Goal: Task Accomplishment & Management: Use online tool/utility

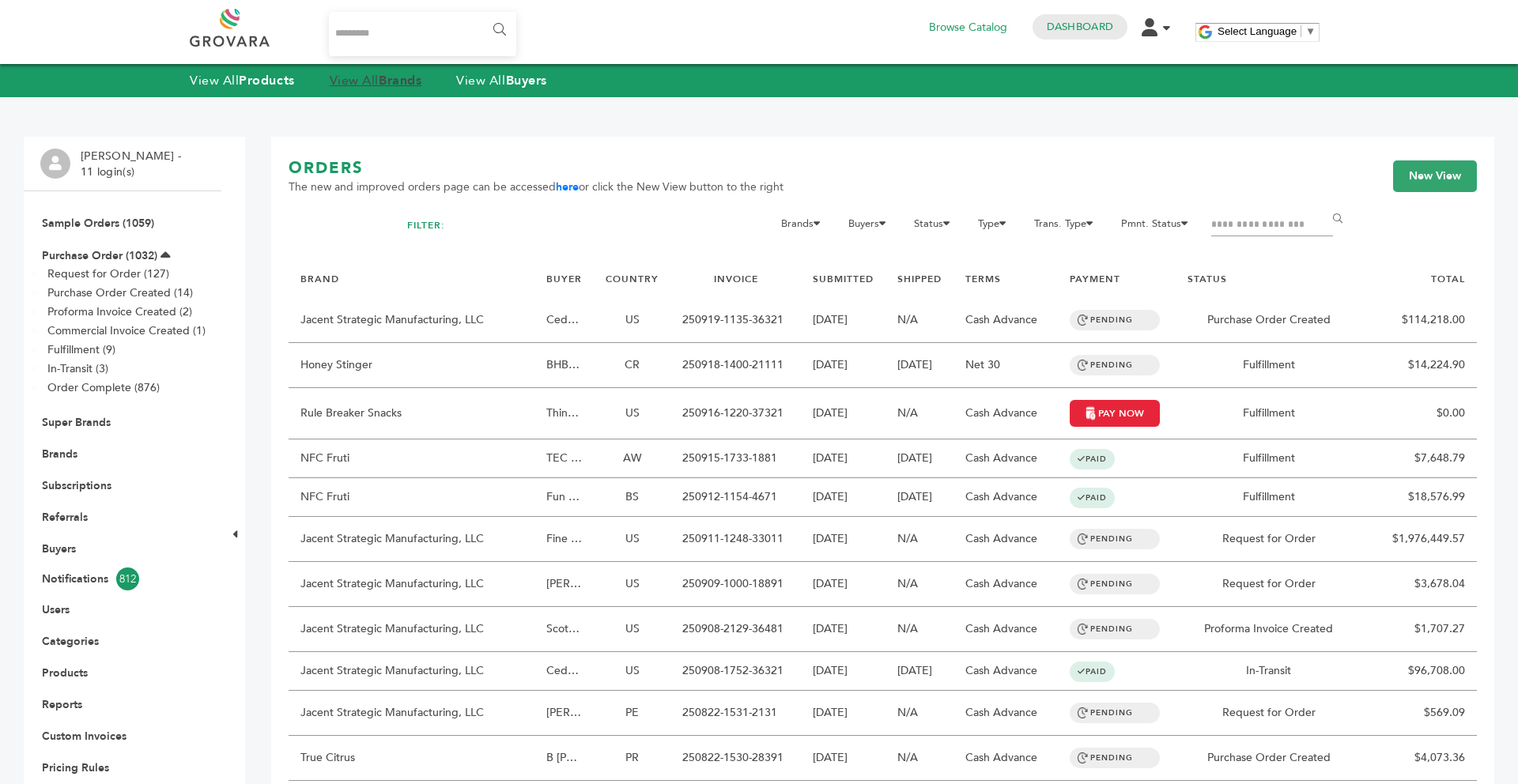
click at [358, 87] on link "View All Brands" at bounding box center [376, 80] width 93 height 18
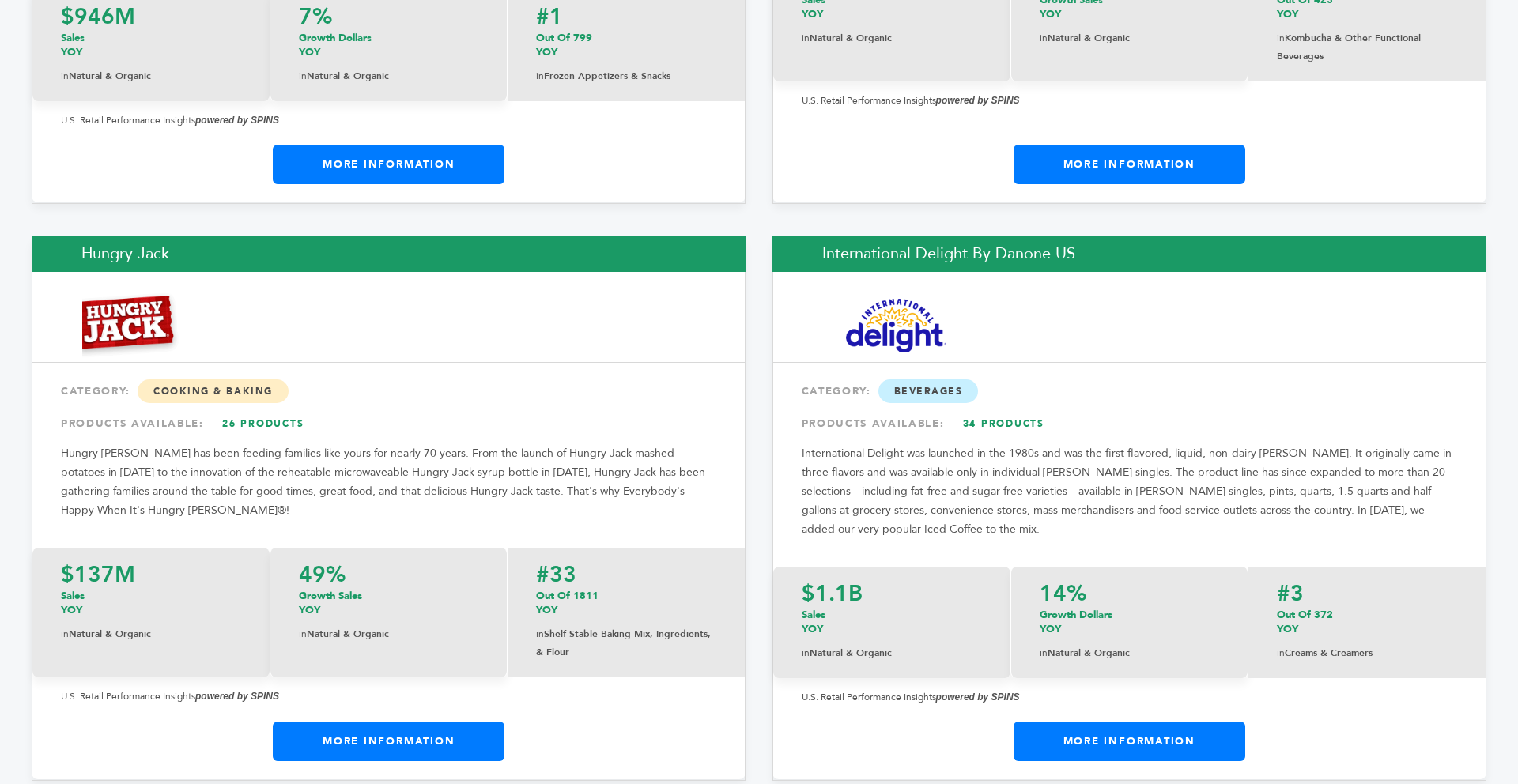
scroll to position [12484, 0]
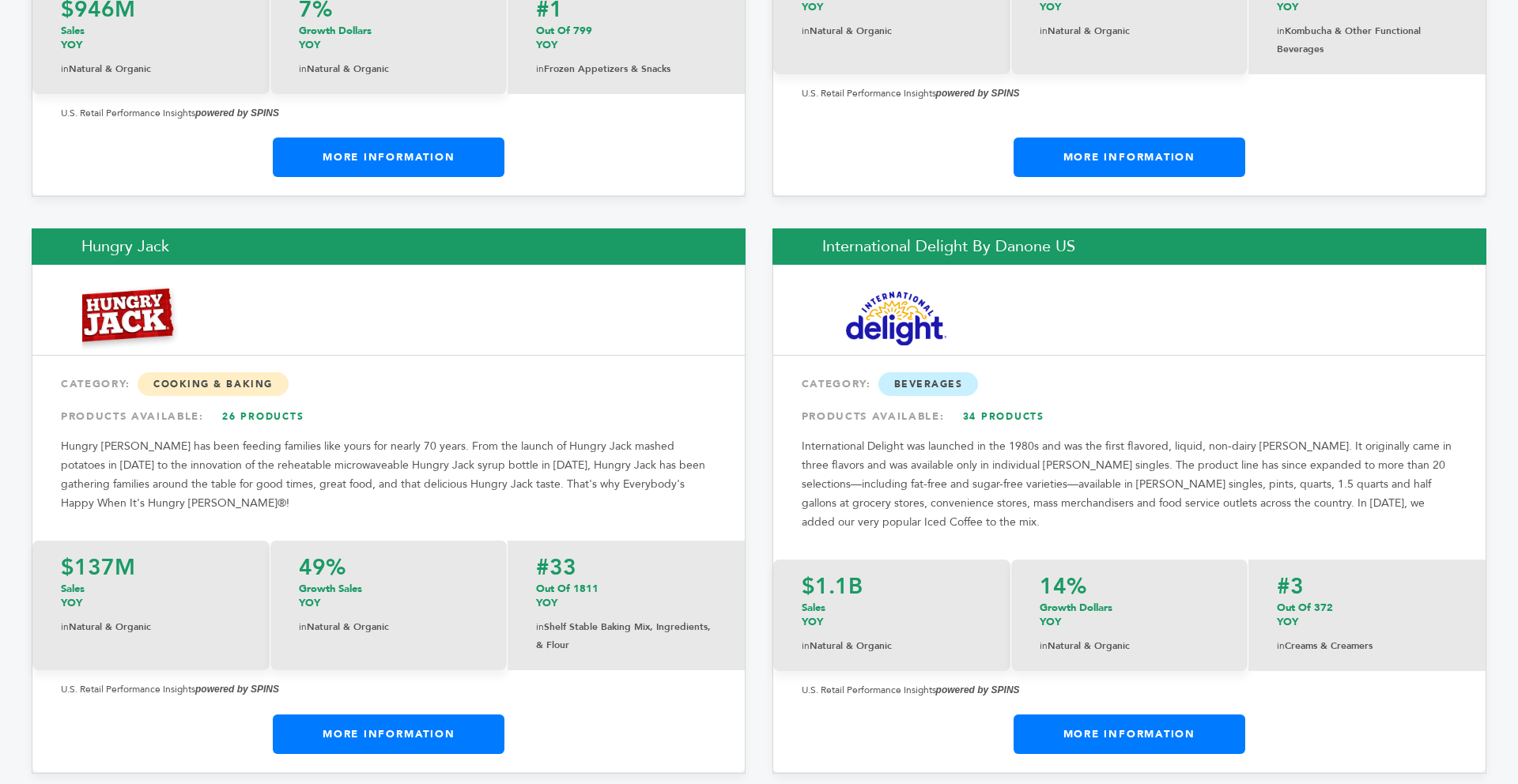
click at [387, 714] on link "More Information" at bounding box center [389, 733] width 232 height 39
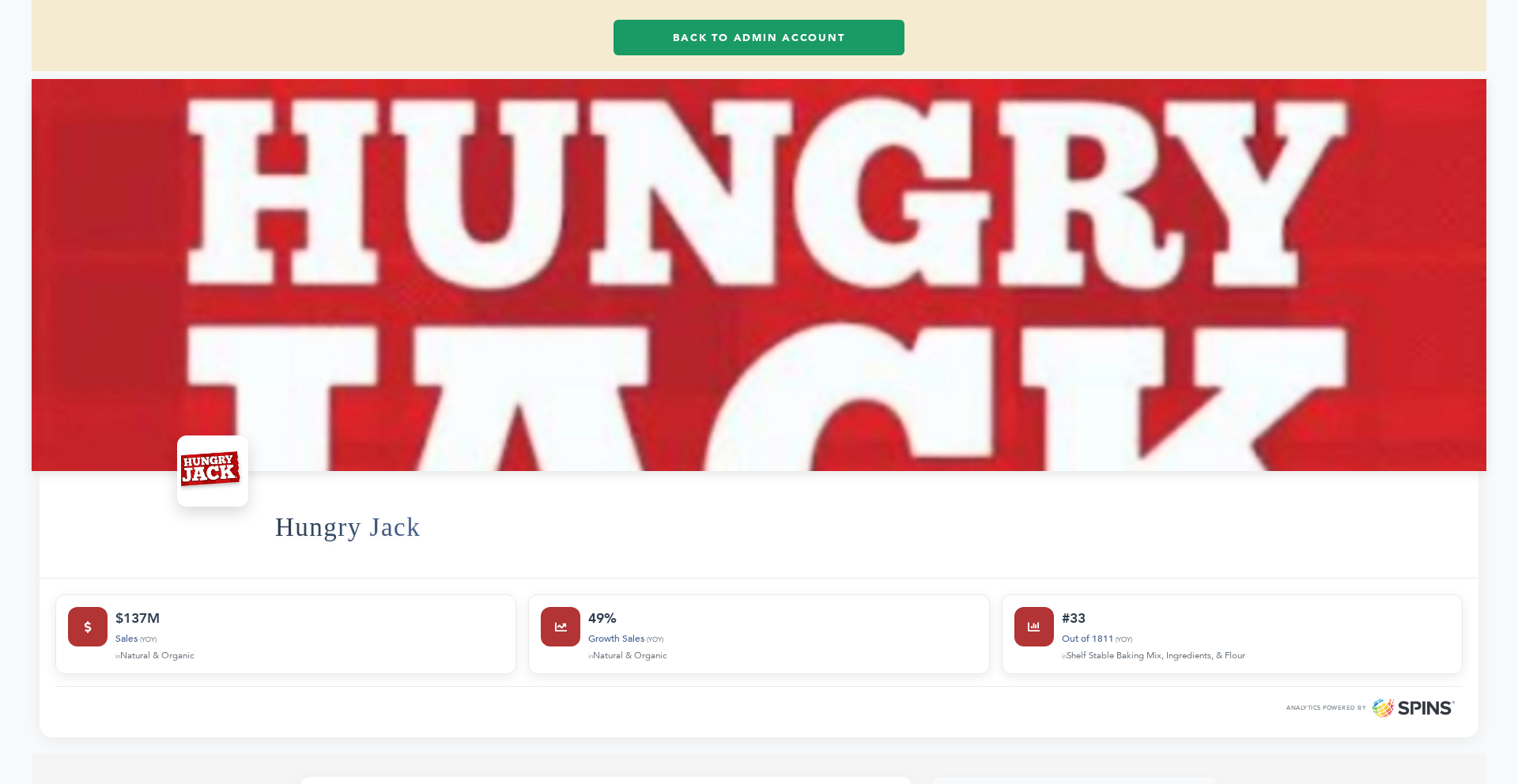
scroll to position [95, 0]
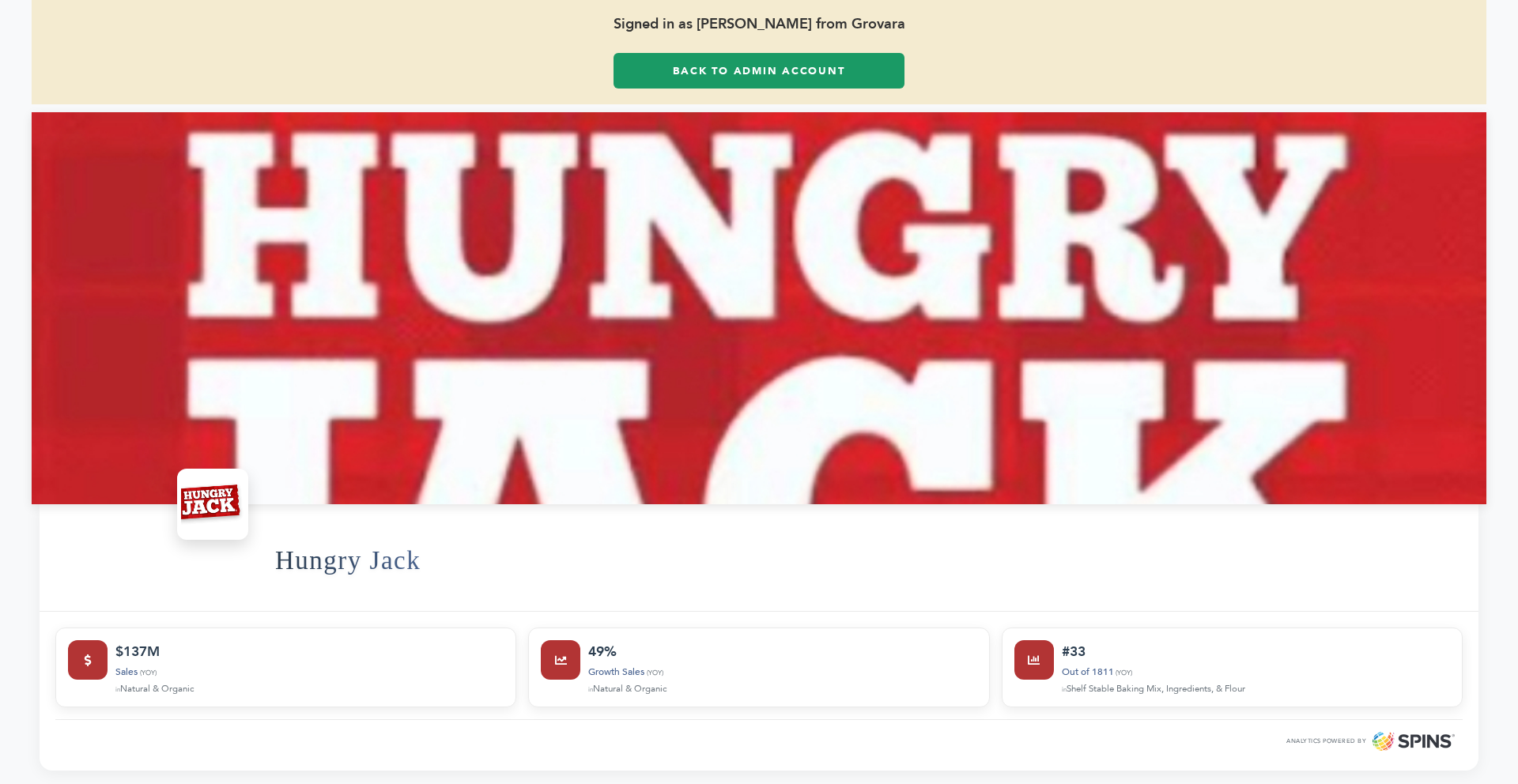
click at [710, 68] on link "Back to Admin Account" at bounding box center [759, 70] width 291 height 36
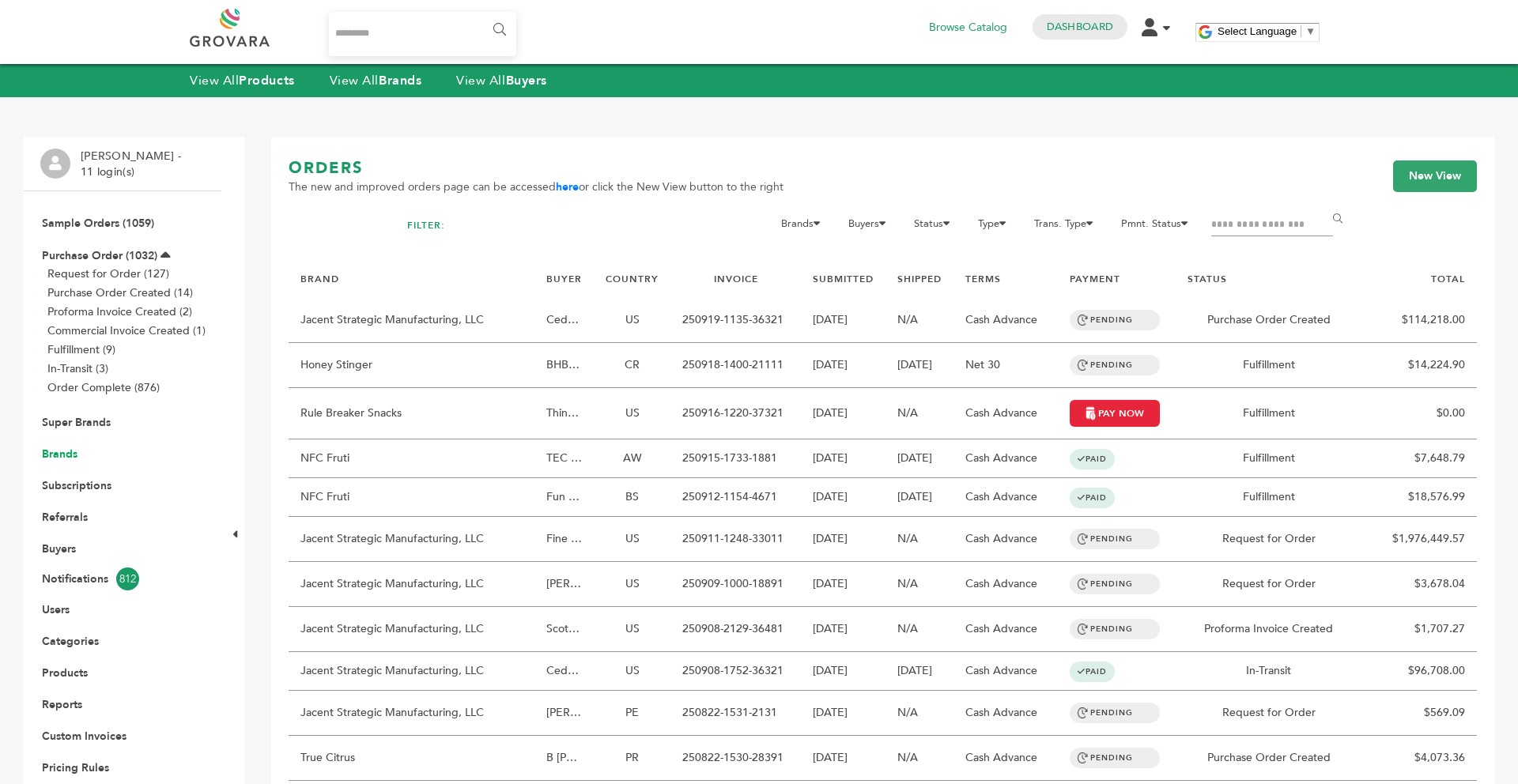
click at [71, 449] on link "Brands" at bounding box center [59, 454] width 36 height 15
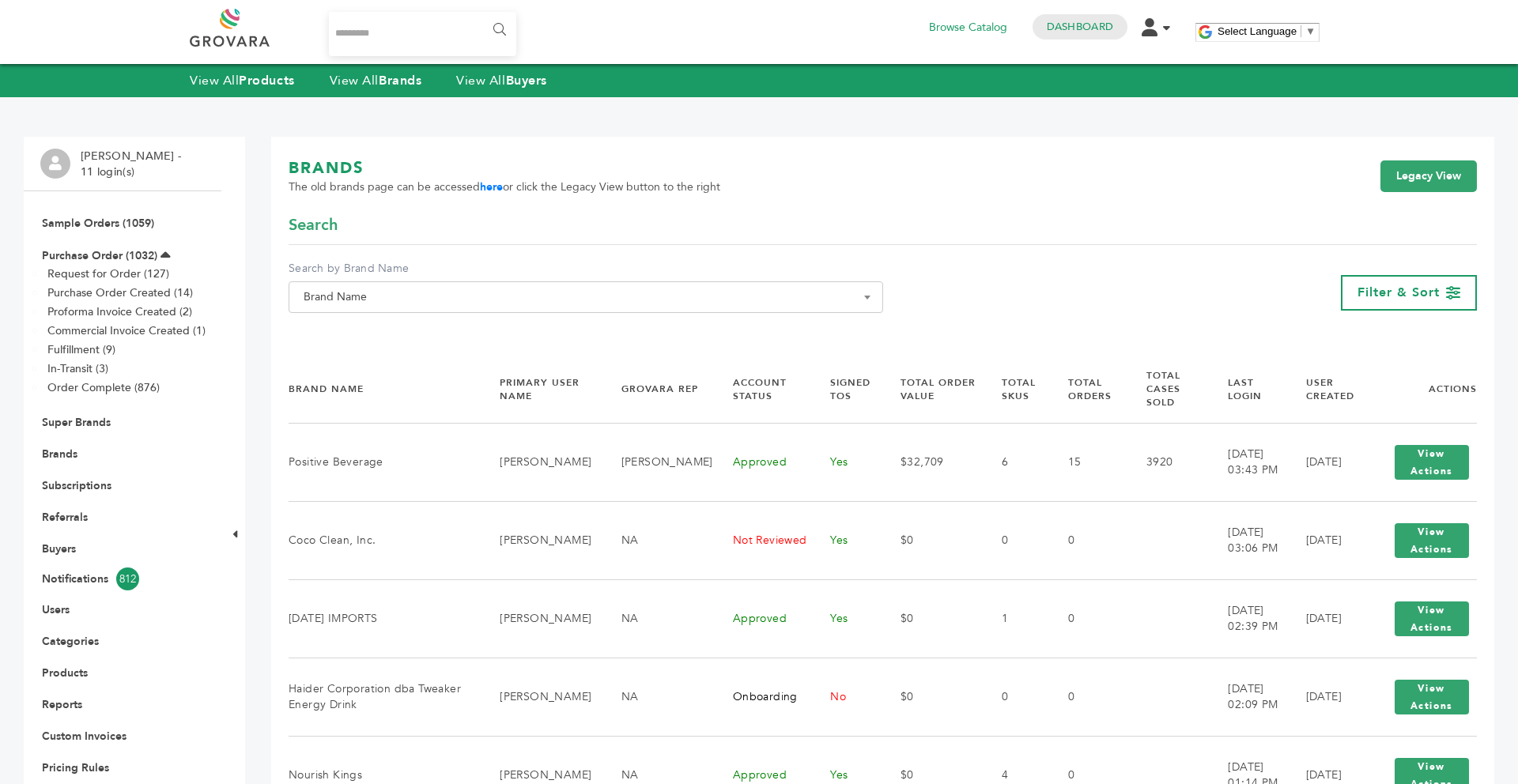
click at [351, 293] on span "Brand Name" at bounding box center [586, 297] width 577 height 23
click at [346, 331] on input "Search" at bounding box center [586, 326] width 587 height 20
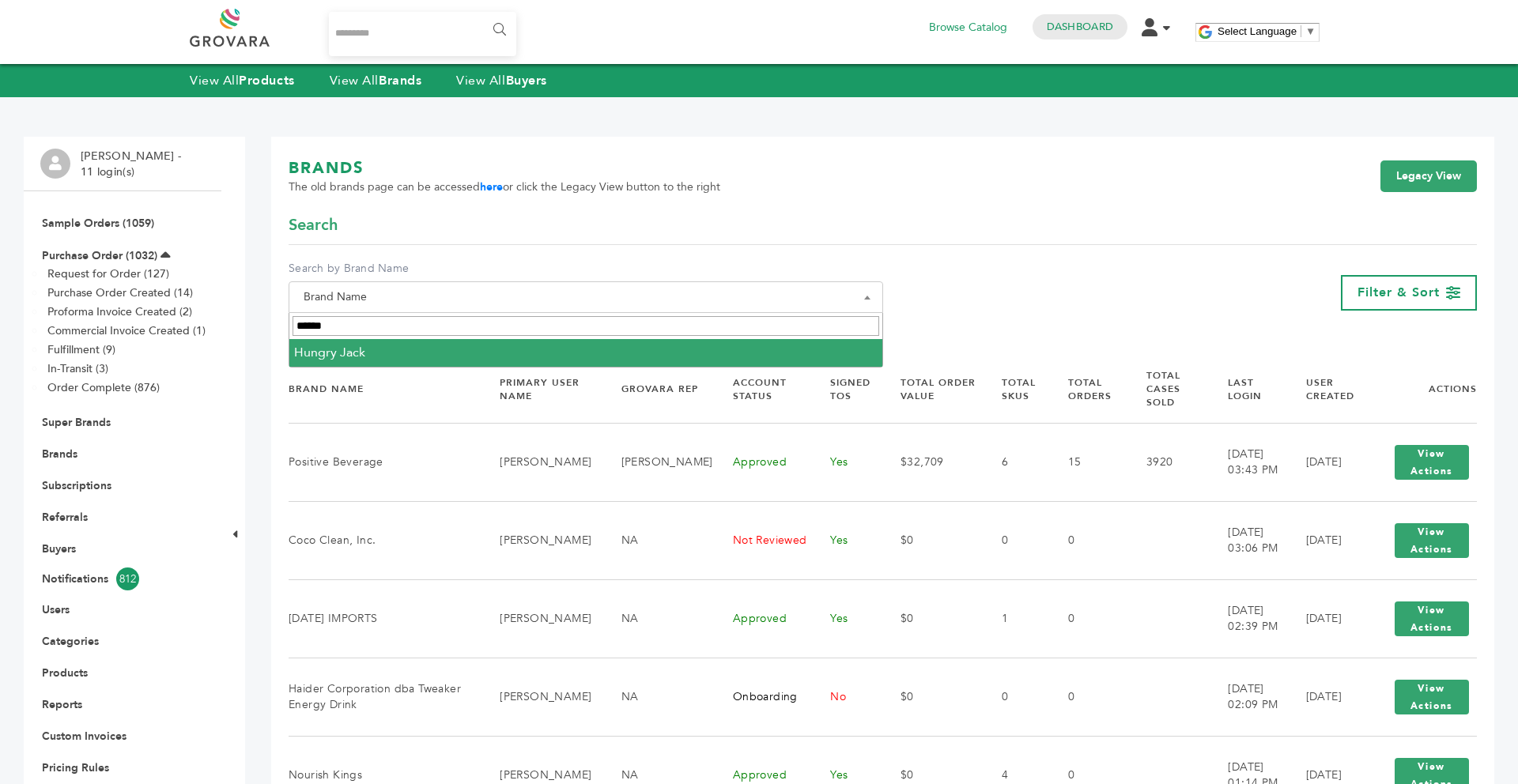
type input "******"
select select "**********"
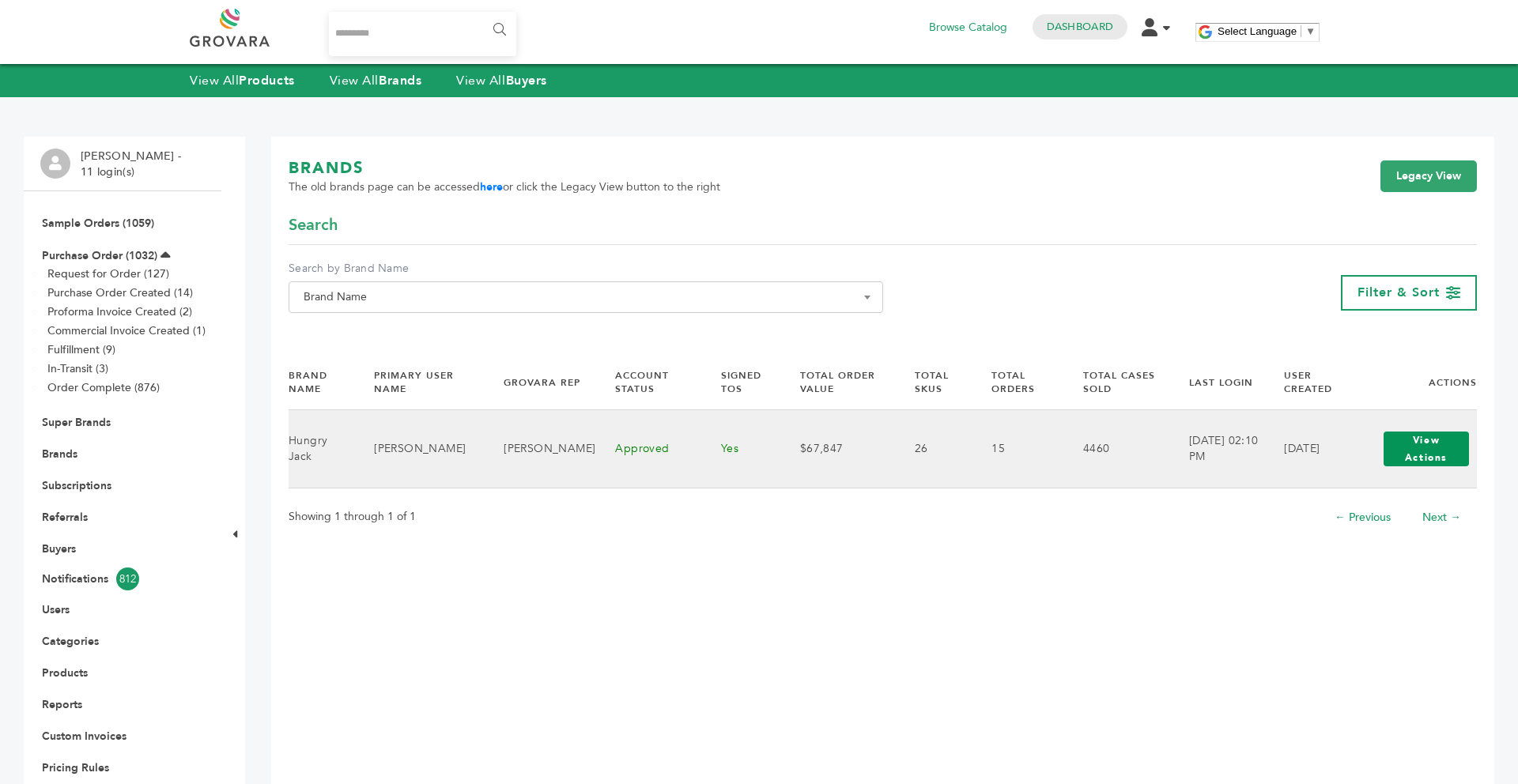
click at [1440, 431] on button "View Actions" at bounding box center [1426, 449] width 85 height 35
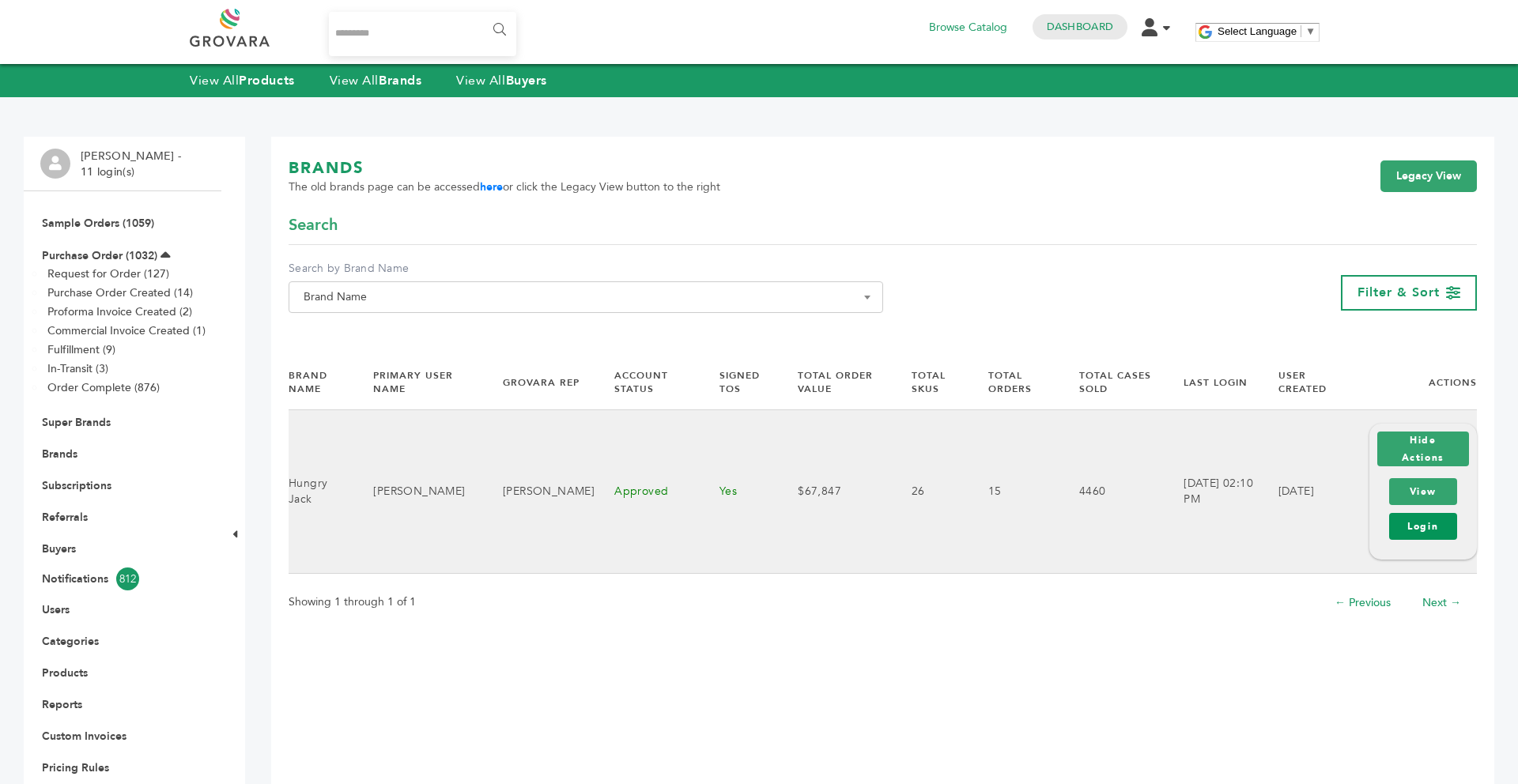
click at [1425, 515] on link "Login" at bounding box center [1423, 526] width 68 height 27
